Goal: Task Accomplishment & Management: Use online tool/utility

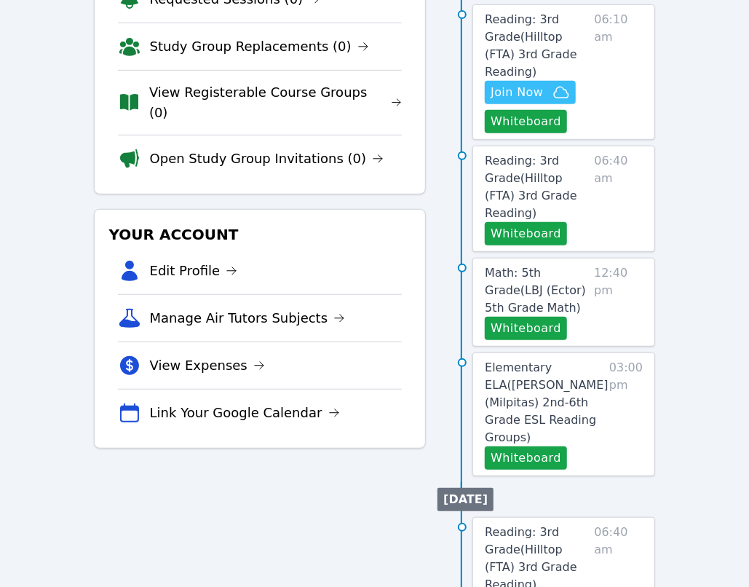
scroll to position [291, 0]
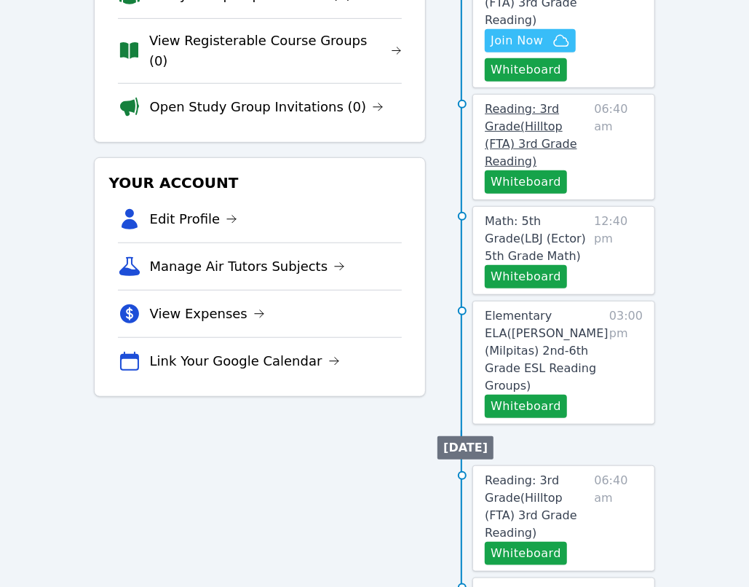
click at [542, 115] on span "Reading: 3rd Grade ( Hilltop (FTA) 3rd Grade Reading )" at bounding box center [531, 135] width 92 height 66
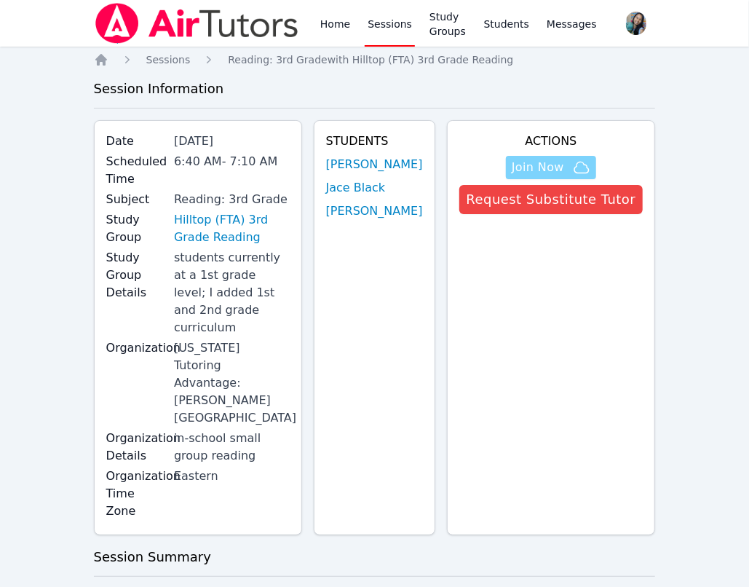
click at [555, 162] on span "Join Now" at bounding box center [538, 167] width 52 height 17
click at [320, 20] on link "Home" at bounding box center [335, 23] width 36 height 47
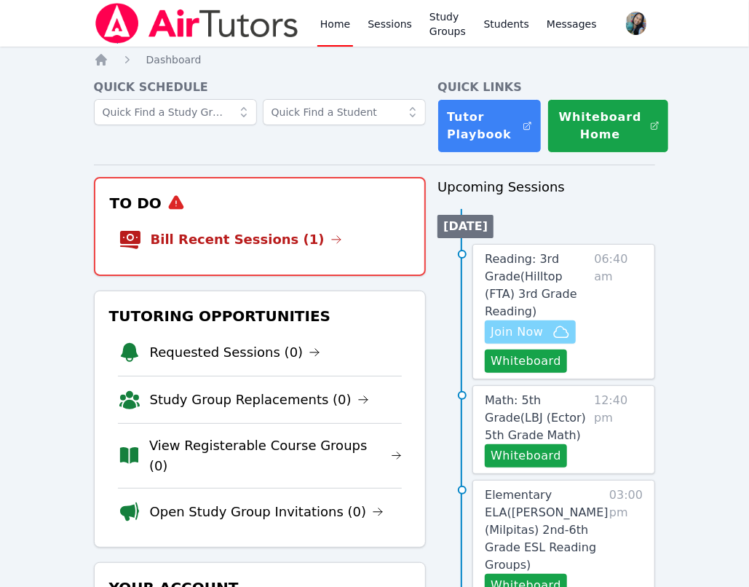
click at [543, 323] on span "Join Now" at bounding box center [530, 331] width 79 height 17
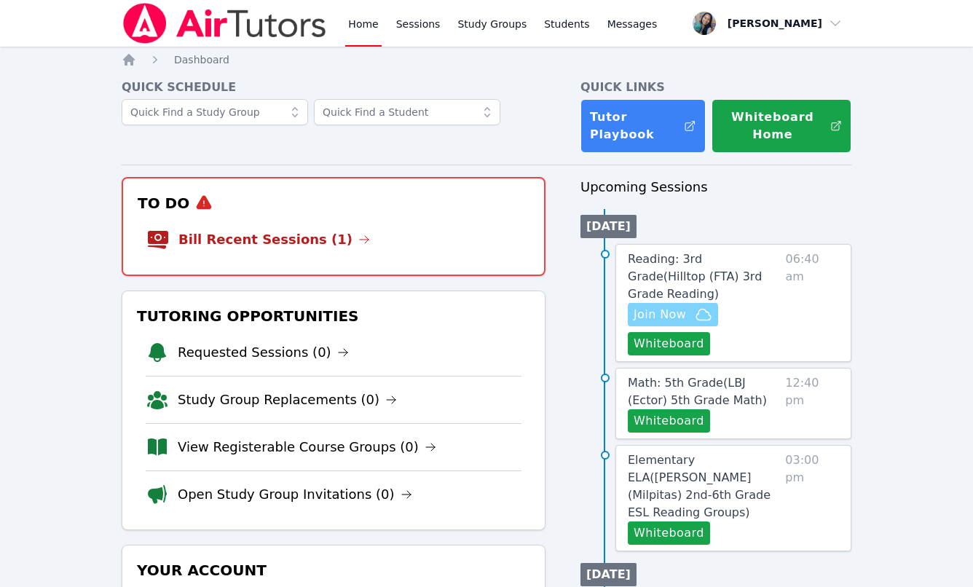
click at [677, 306] on span "Join Now" at bounding box center [659, 314] width 52 height 17
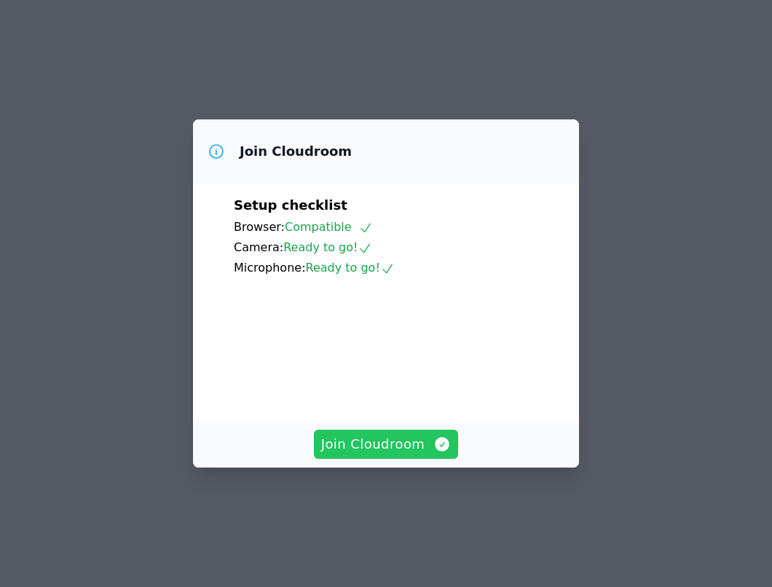
click at [388, 454] on span "Join Cloudroom" at bounding box center [386, 444] width 130 height 20
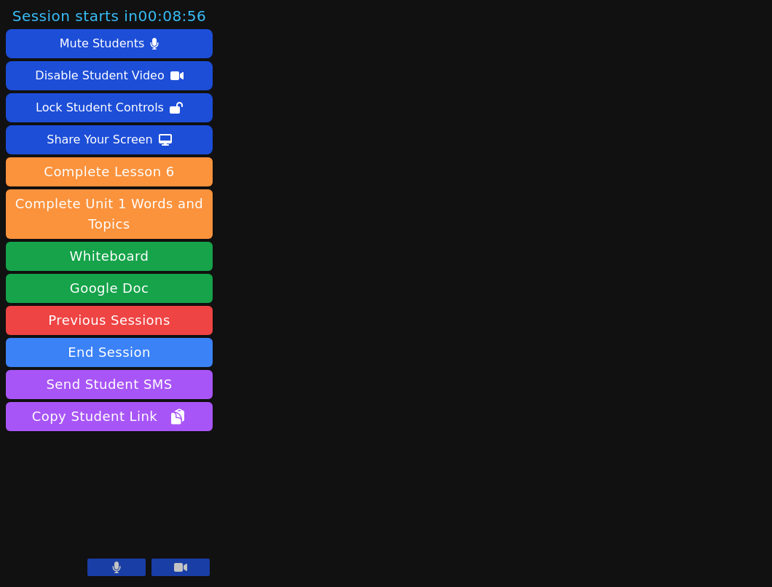
click at [179, 564] on icon at bounding box center [180, 567] width 13 height 9
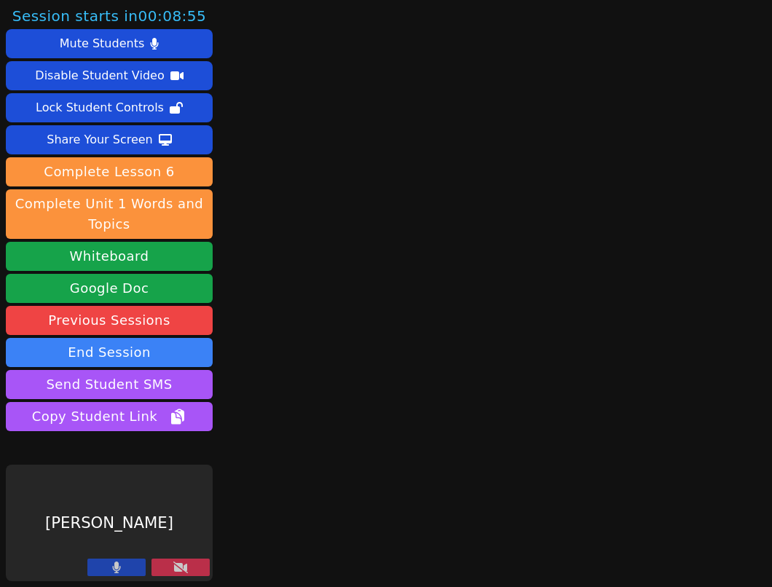
click at [113, 568] on icon at bounding box center [117, 567] width 8 height 12
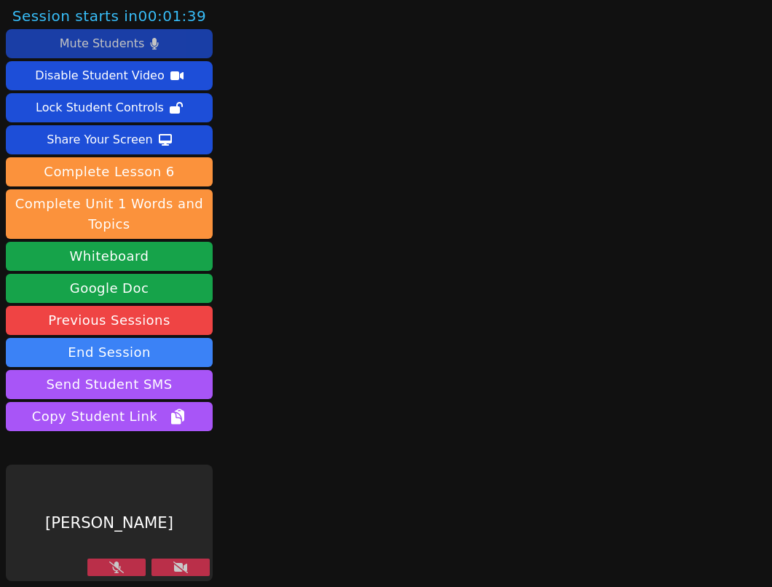
click at [140, 37] on button "Mute Students" at bounding box center [109, 43] width 207 height 29
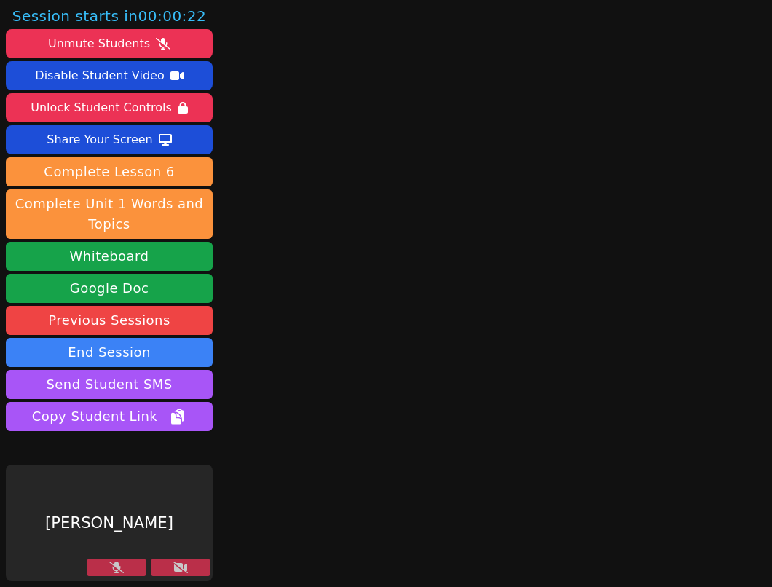
click at [173, 568] on icon at bounding box center [180, 567] width 15 height 12
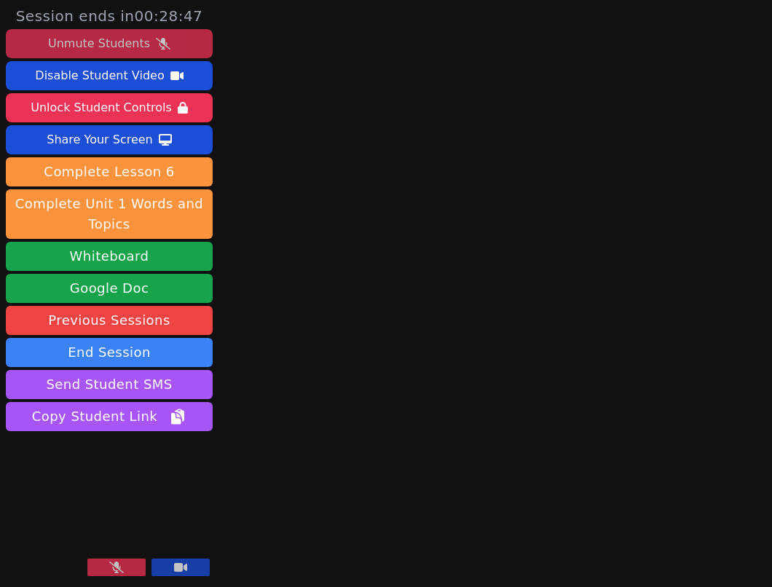
click at [106, 44] on div "Unmute Students" at bounding box center [99, 43] width 102 height 23
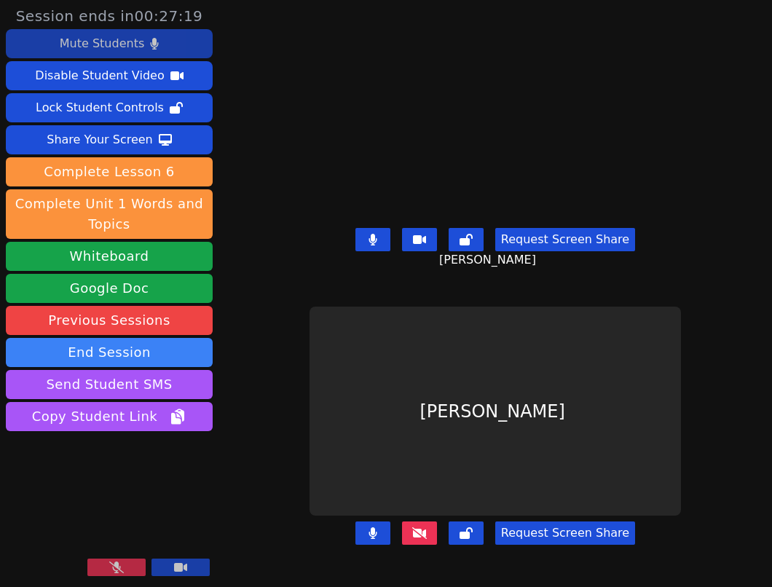
click at [127, 553] on video at bounding box center [109, 522] width 207 height 116
click at [131, 565] on button at bounding box center [116, 566] width 58 height 17
